Goal: Transaction & Acquisition: Purchase product/service

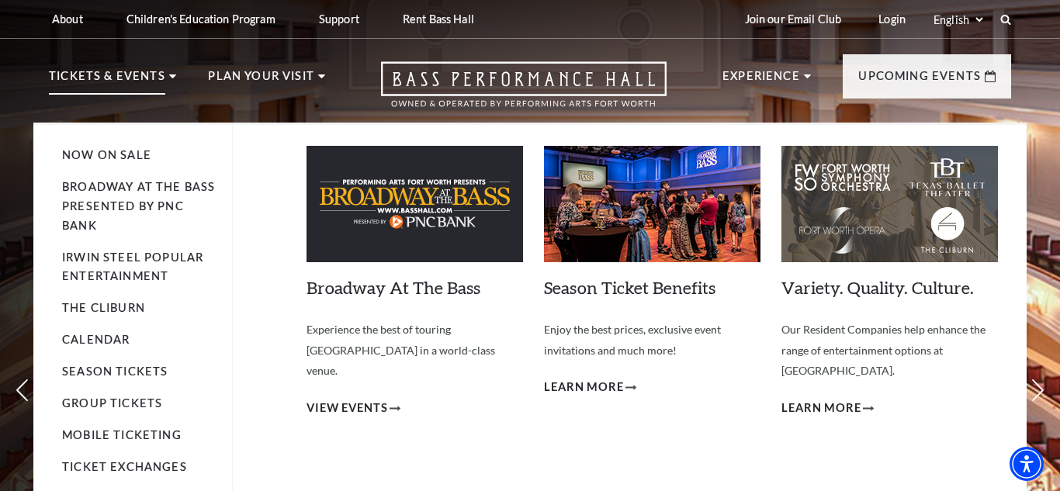
click at [92, 75] on p "Tickets & Events" at bounding box center [107, 81] width 116 height 28
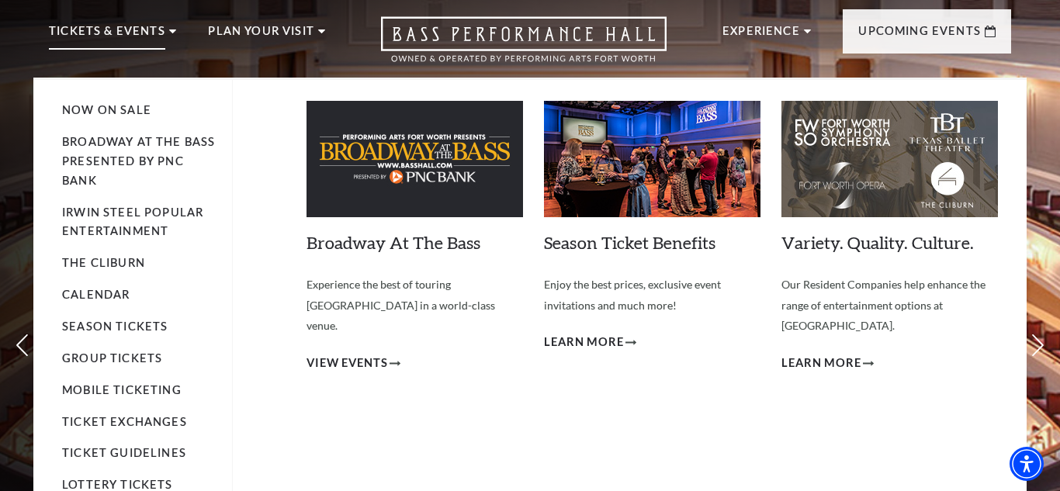
scroll to position [43, 0]
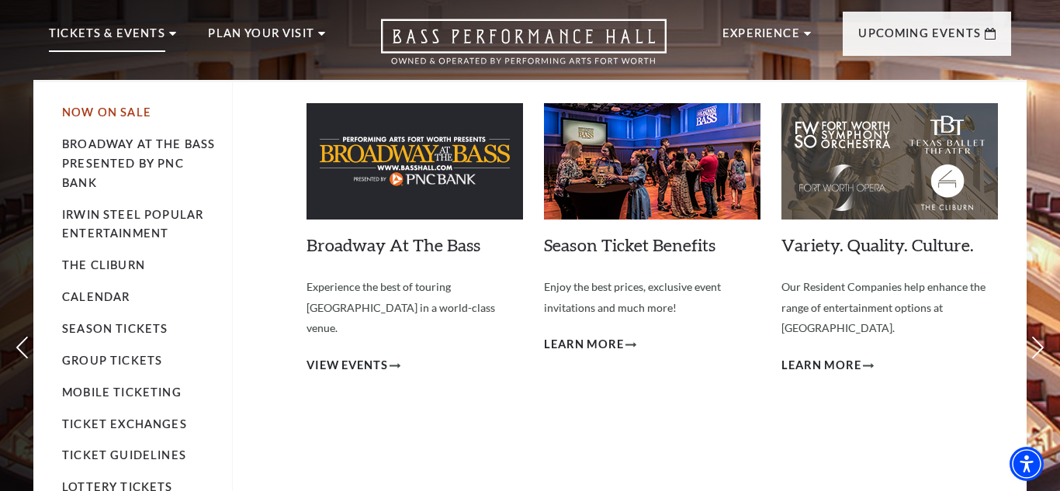
click at [107, 116] on link "Now On Sale" at bounding box center [106, 112] width 89 height 13
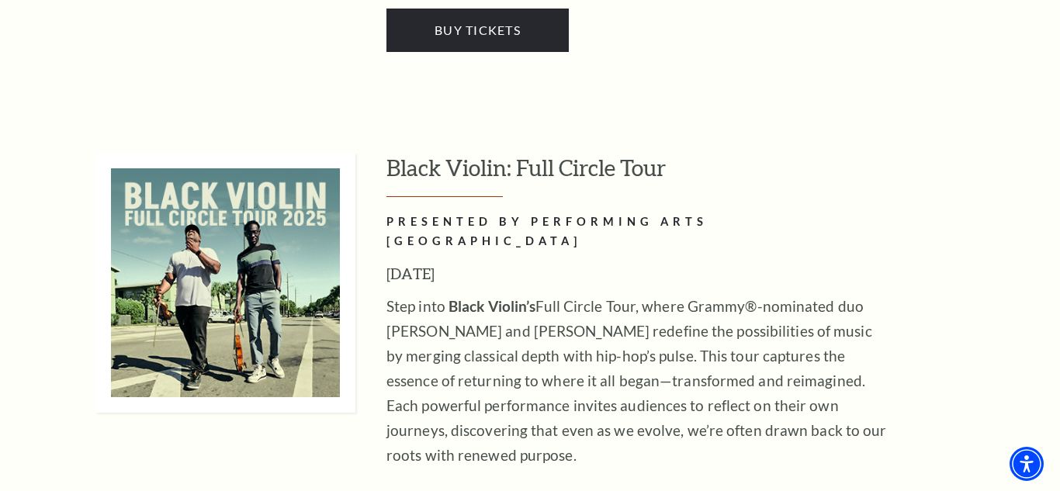
scroll to position [4640, 0]
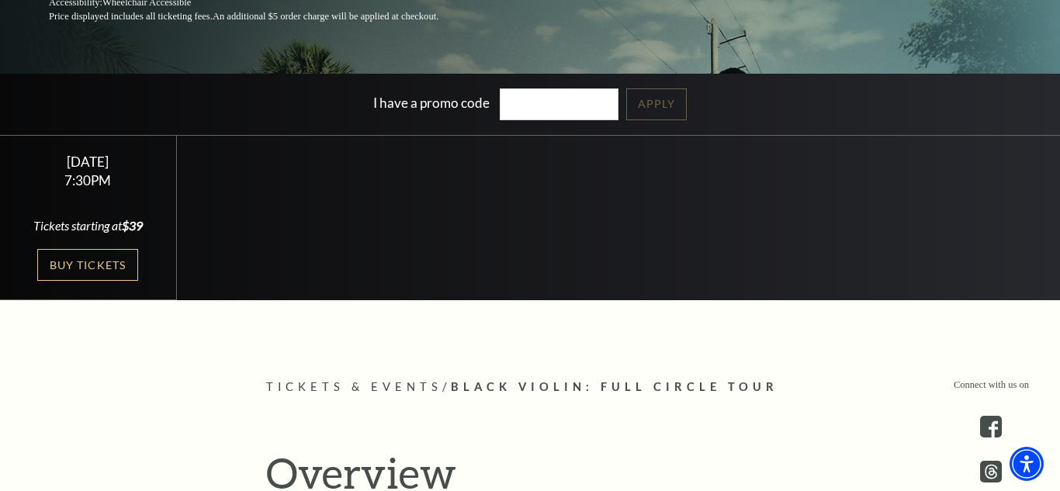
scroll to position [390, 0]
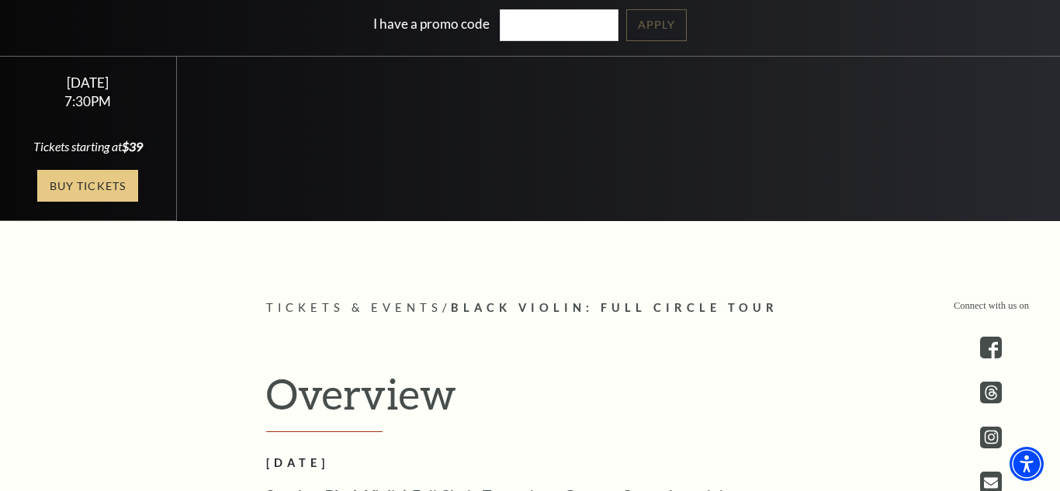
click at [68, 186] on link "Buy Tickets" at bounding box center [87, 186] width 101 height 32
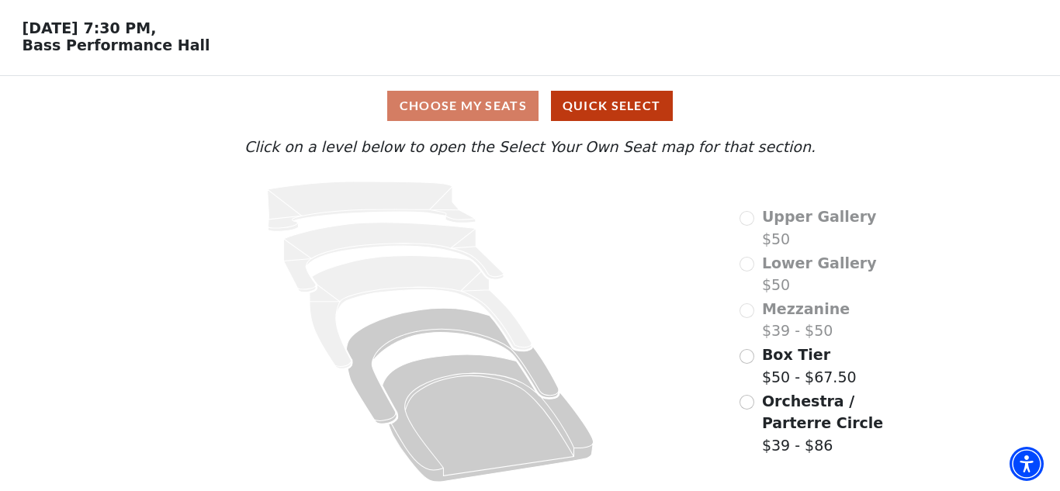
scroll to position [55, 0]
click at [748, 354] on input "Box Tier$50 - $67.50\a" at bounding box center [747, 356] width 15 height 15
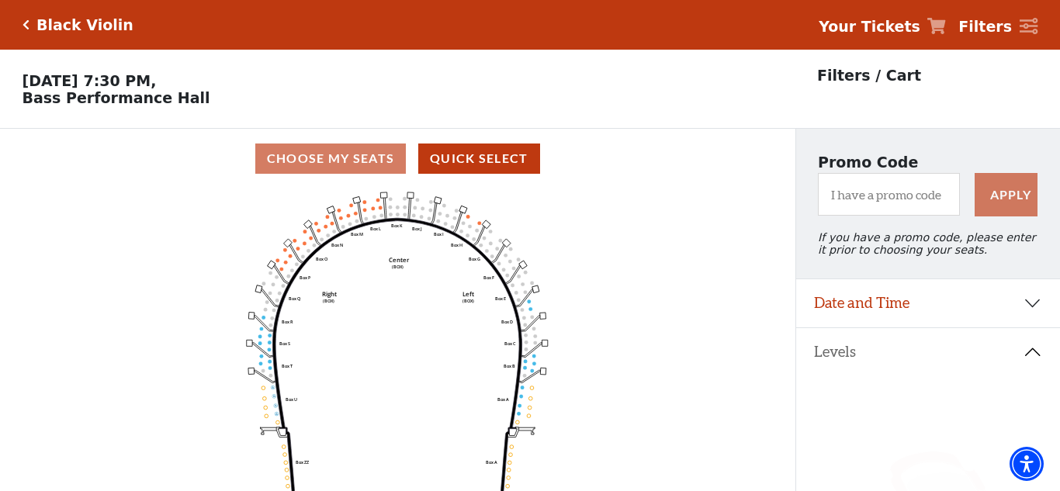
scroll to position [72, 0]
